Goal: Find specific page/section: Find specific page/section

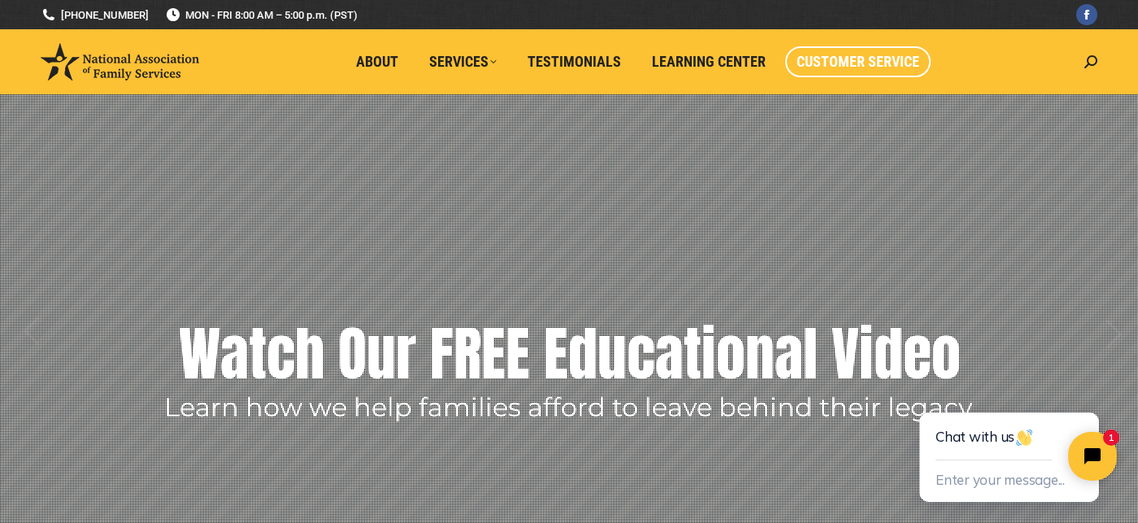
click at [839, 66] on span "Customer Service" at bounding box center [858, 62] width 123 height 18
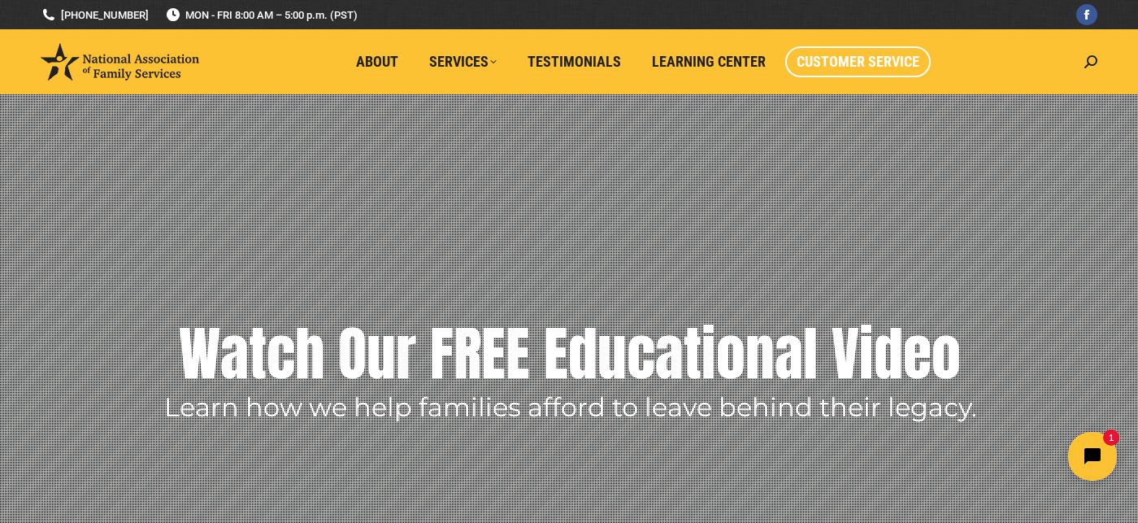
click at [838, 55] on span "Customer Service" at bounding box center [858, 62] width 123 height 18
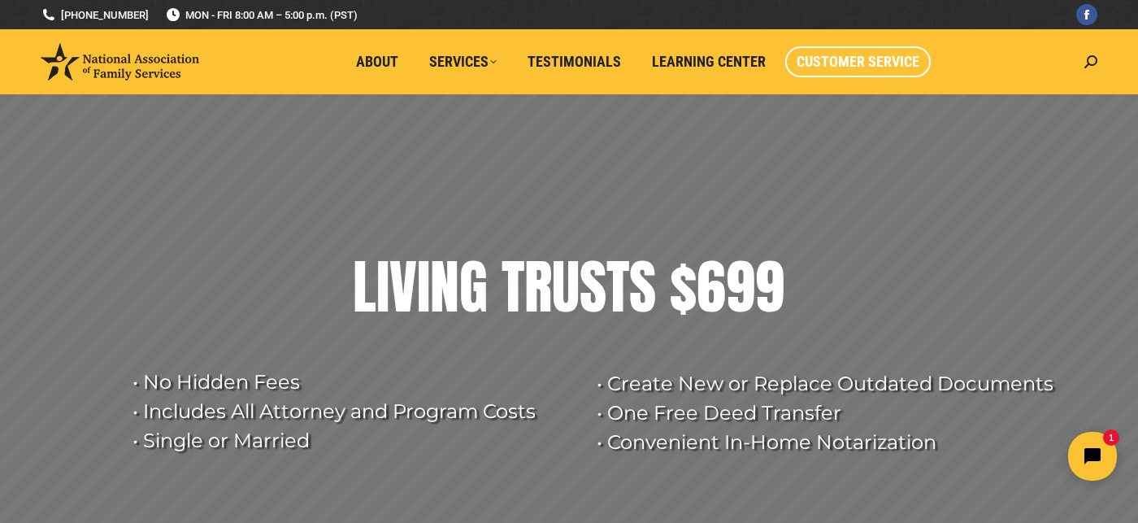
click at [855, 63] on span "Customer Service" at bounding box center [858, 62] width 123 height 18
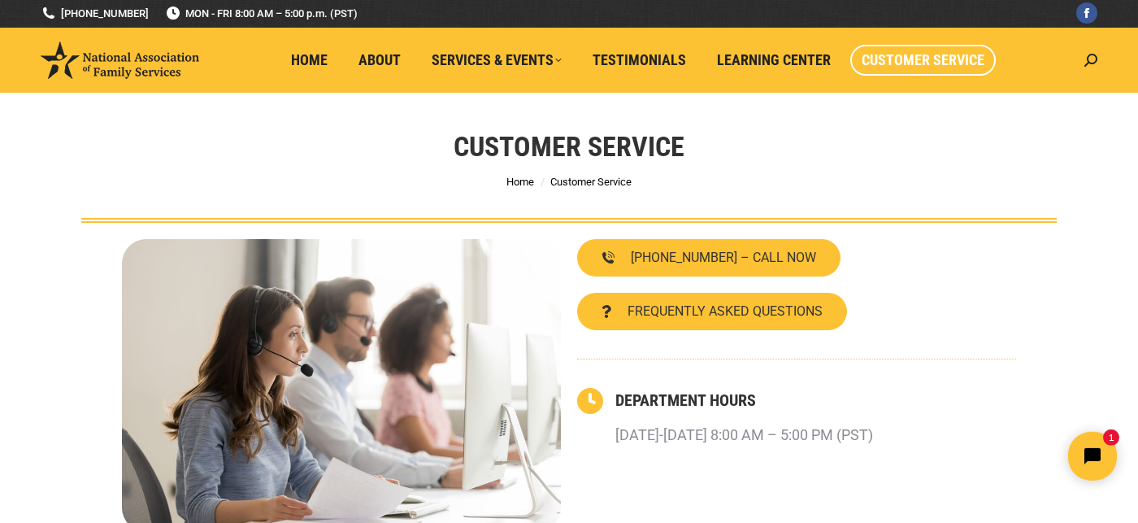
scroll to position [3, 0]
